Goal: Transaction & Acquisition: Purchase product/service

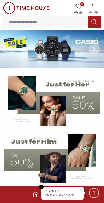
click at [94, 195] on span "Minimize live chat window" at bounding box center [93, 193] width 15 height 15
click at [55, 161] on img at bounding box center [51, 157] width 95 height 53
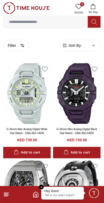
click at [6, 194] on line at bounding box center [6, 194] width 4 height 0
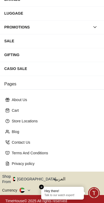
scroll to position [83, 0]
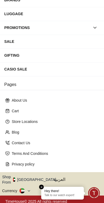
click at [42, 188] on em "Close tooltip" at bounding box center [41, 187] width 5 height 5
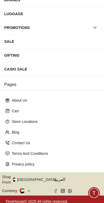
click at [37, 180] on button "Shop From UAE" at bounding box center [31, 180] width 58 height 11
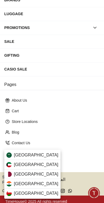
click at [40, 164] on div "Kuwait" at bounding box center [32, 165] width 56 height 10
